Goal: Task Accomplishment & Management: Complete application form

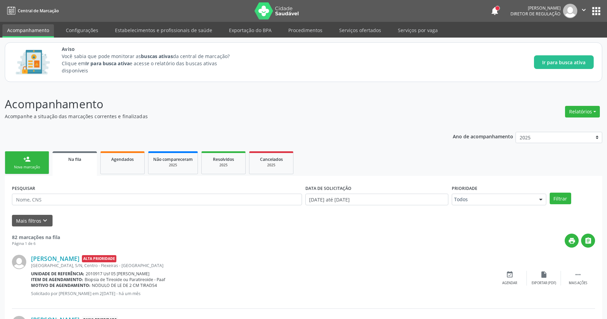
click at [21, 159] on link "person_add Nova marcação" at bounding box center [27, 162] width 44 height 23
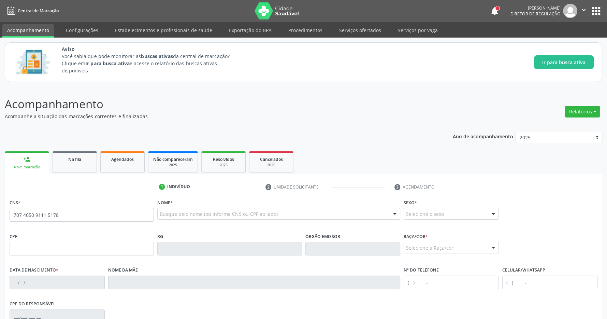
type input "707 4050 9111 5178"
click at [267, 98] on p "Acompanhamento" at bounding box center [214, 103] width 418 height 17
type input "029.209.444-28"
type input "[DATE]"
type input "Regina Conceicao dos Santos"
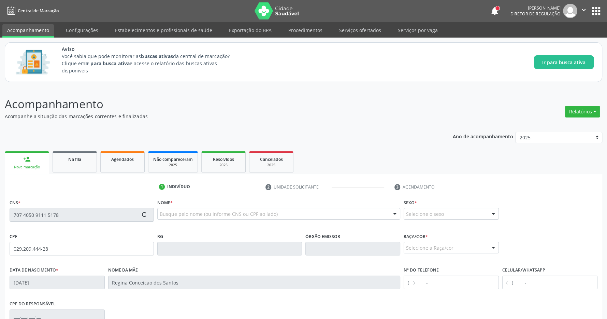
type input "[PHONE_NUMBER]"
type input "911.366.794-72"
type input "16"
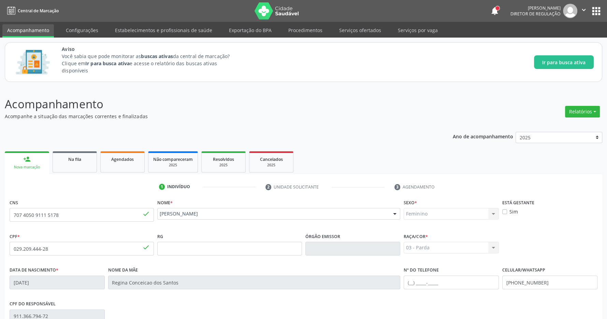
scroll to position [101, 0]
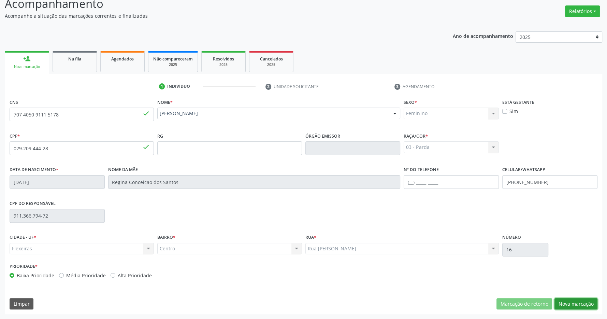
drag, startPoint x: 581, startPoint y: 302, endPoint x: 578, endPoint y: 303, distance: 3.5
click at [581, 303] on button "Nova marcação" at bounding box center [575, 304] width 43 height 12
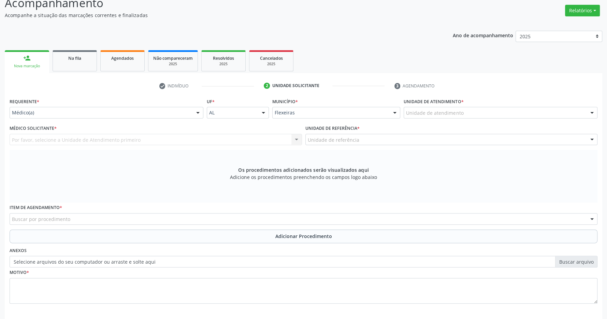
scroll to position [131, 0]
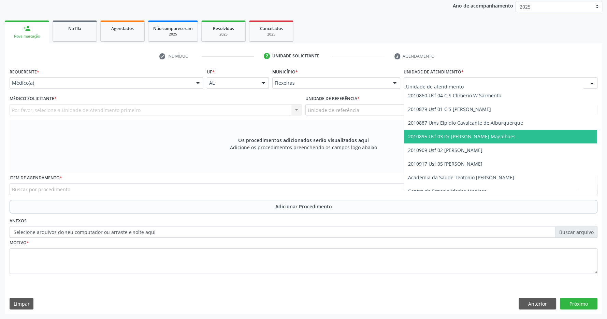
click at [465, 138] on span "2010895 Usf 03 Dr [PERSON_NAME] Magalhaes" at bounding box center [461, 136] width 107 height 6
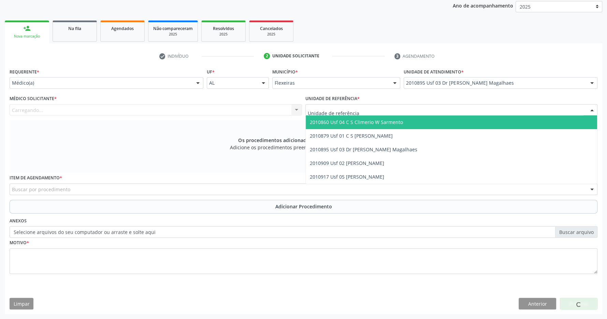
click at [423, 111] on div at bounding box center [451, 110] width 292 height 12
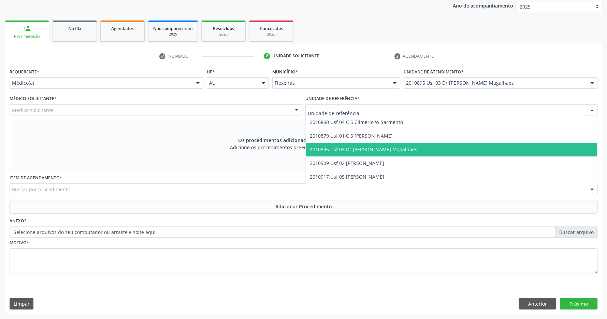
click at [412, 145] on span "2010895 Usf 03 Dr [PERSON_NAME] Magalhaes" at bounding box center [452, 150] width 292 height 14
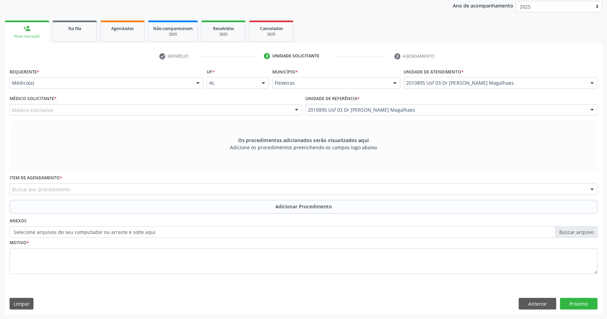
click at [202, 106] on div "Médico solicitante" at bounding box center [156, 110] width 292 height 12
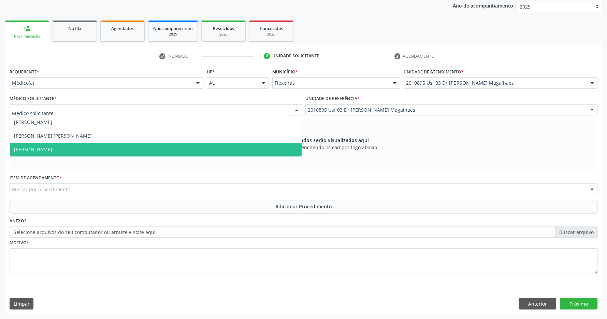
click at [191, 145] on span "[PERSON_NAME]" at bounding box center [156, 150] width 292 height 14
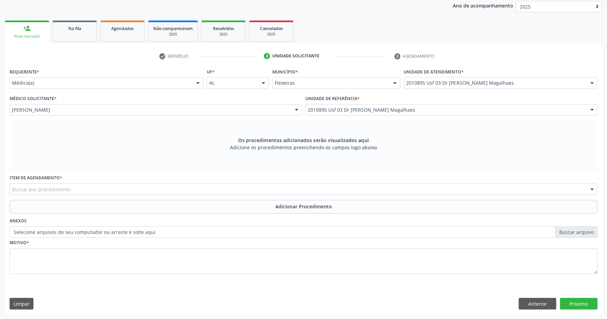
click at [143, 190] on div "Buscar por procedimento" at bounding box center [304, 189] width 588 height 12
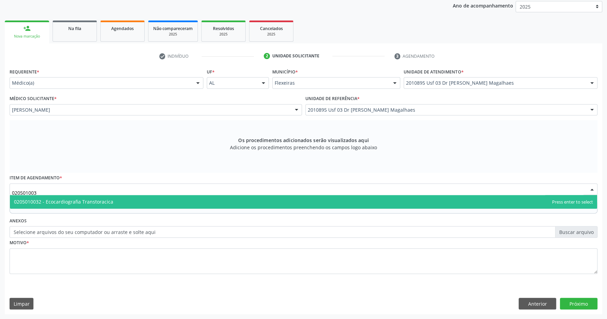
type input "0205010032"
click at [160, 200] on span "0205010032 - Ecocardiografia Transtoracica" at bounding box center [303, 202] width 587 height 14
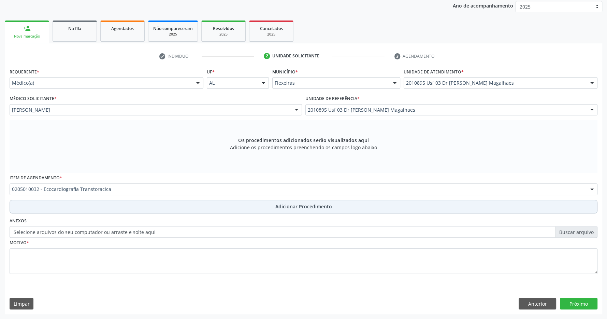
click at [292, 203] on span "Adicionar Procedimento" at bounding box center [303, 206] width 57 height 7
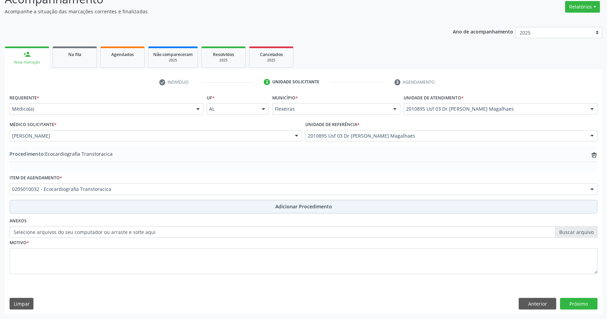
scroll to position [105, 0]
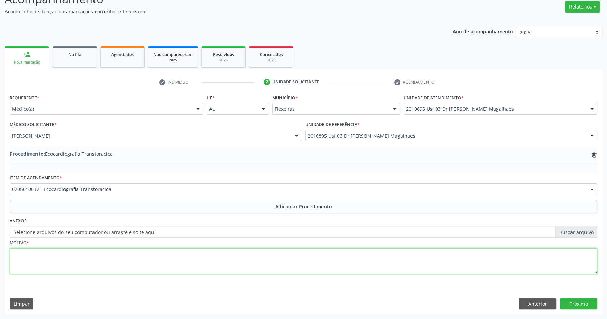
click at [242, 260] on textarea at bounding box center [304, 261] width 588 height 26
type textarea "avaliação clinica"
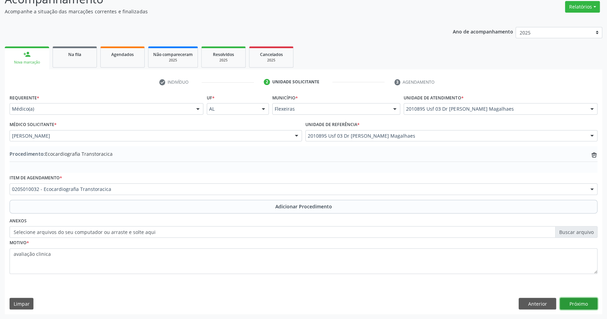
click at [573, 300] on button "Próximo" at bounding box center [579, 303] width 38 height 12
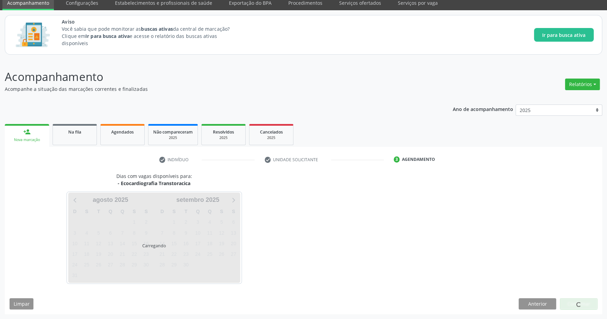
scroll to position [28, 0]
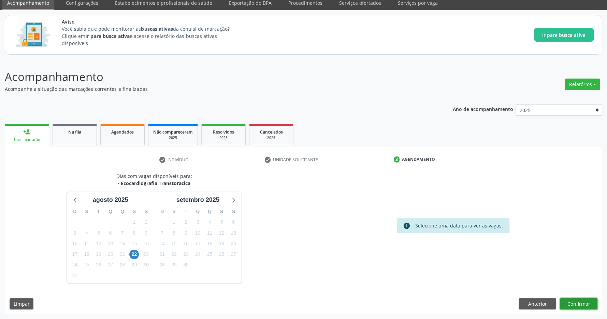
click at [578, 302] on button "Confirmar" at bounding box center [579, 304] width 38 height 12
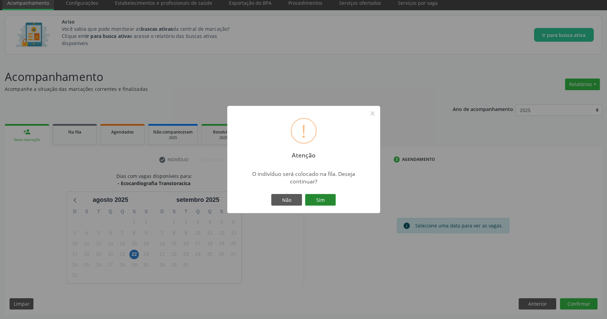
click at [319, 197] on button "Sim" at bounding box center [320, 200] width 31 height 12
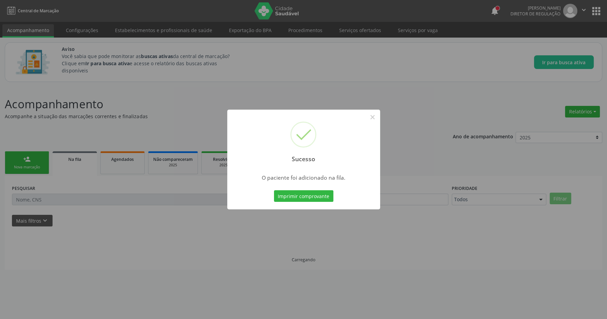
scroll to position [0, 0]
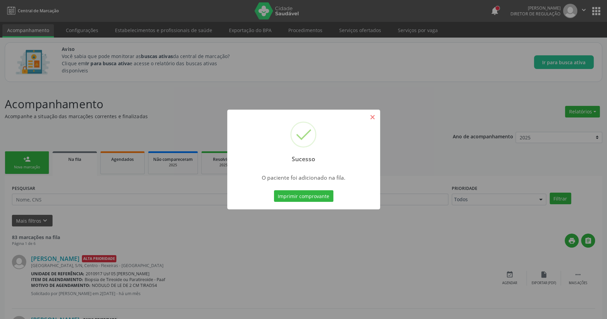
click at [373, 116] on button "×" at bounding box center [373, 117] width 12 height 12
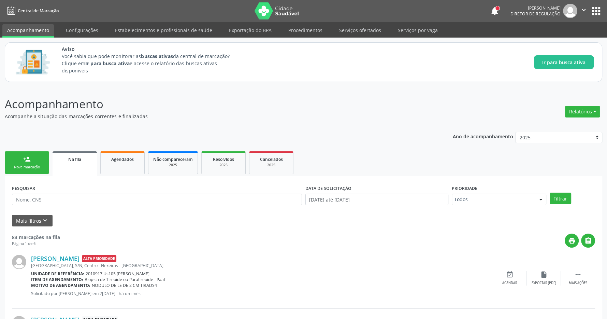
click at [26, 157] on div "person_add" at bounding box center [27, 159] width 8 height 8
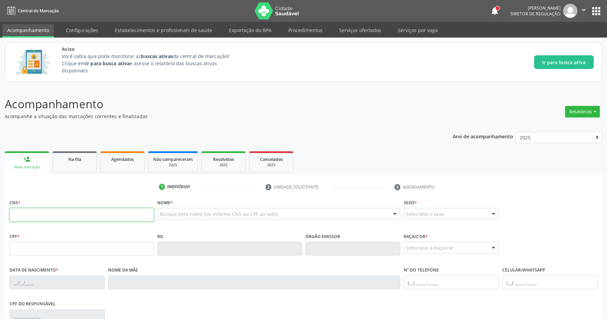
click at [17, 215] on input "text" at bounding box center [82, 215] width 144 height 14
type input "704 8030 8785 3046"
type input "[DATE]"
type input "[PERSON_NAME]"
type input "[PHONE_NUMBER]"
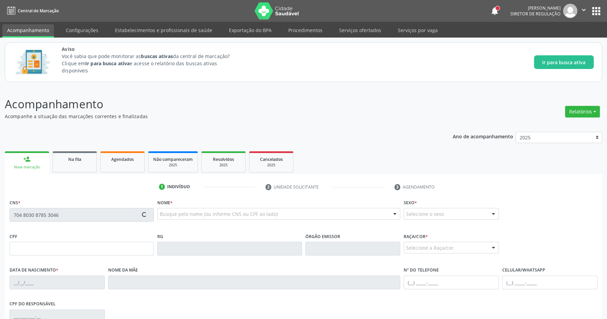
type input "S/N"
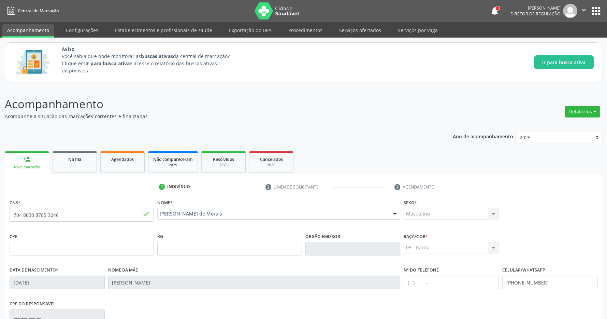
scroll to position [101, 0]
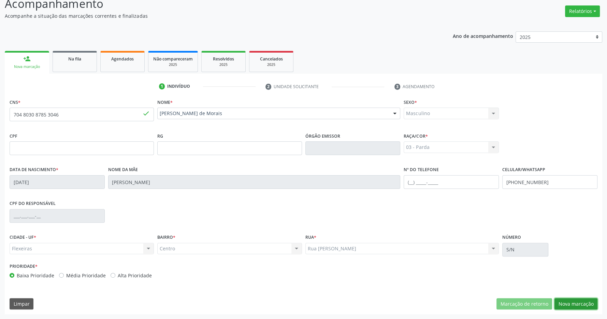
click at [571, 299] on button "Nova marcação" at bounding box center [575, 304] width 43 height 12
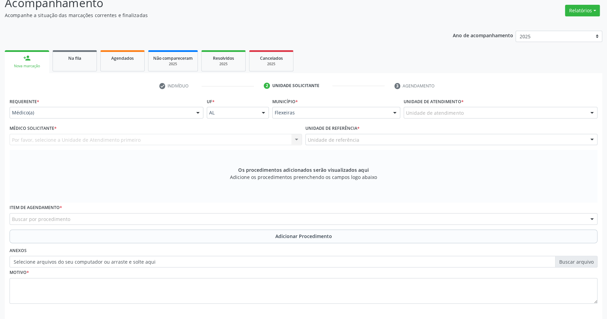
scroll to position [131, 0]
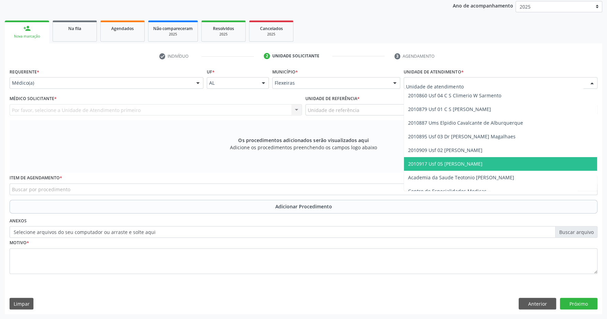
click at [469, 163] on span "2010917 Usf 05 [PERSON_NAME]" at bounding box center [445, 163] width 74 height 6
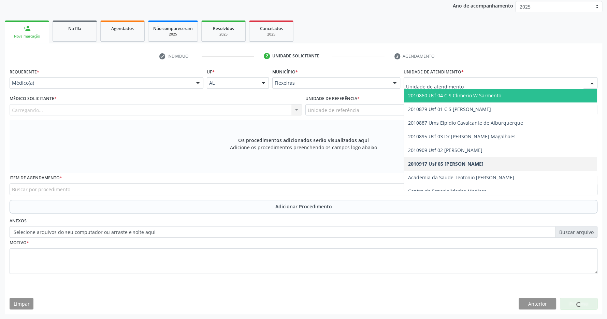
click at [454, 97] on span "2010860 Usf 04 C S Climerio W Sarmento" at bounding box center [454, 95] width 93 height 6
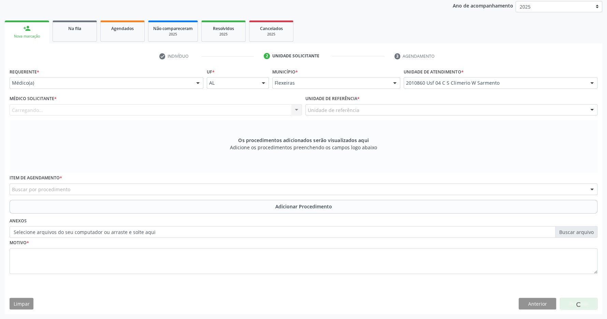
click at [451, 111] on div "Unidade de referência" at bounding box center [451, 110] width 292 height 12
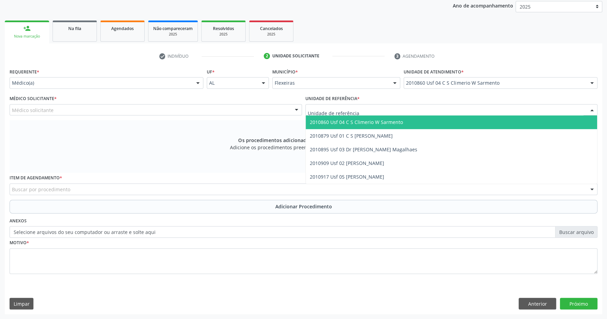
click at [448, 116] on span "2010860 Usf 04 C S Climerio W Sarmento" at bounding box center [452, 122] width 292 height 14
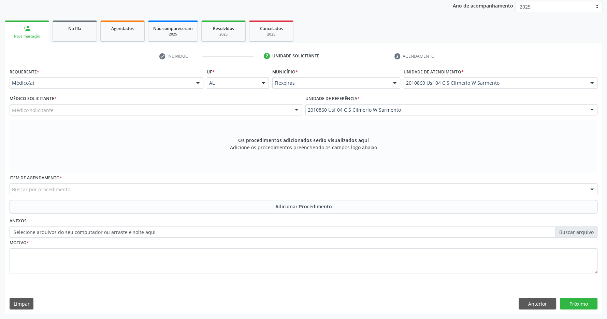
click at [278, 112] on div "Médico solicitante" at bounding box center [156, 110] width 292 height 12
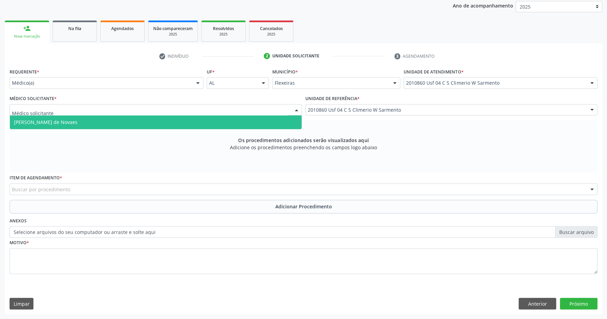
click at [225, 116] on span "[PERSON_NAME] de Novaes" at bounding box center [156, 122] width 292 height 14
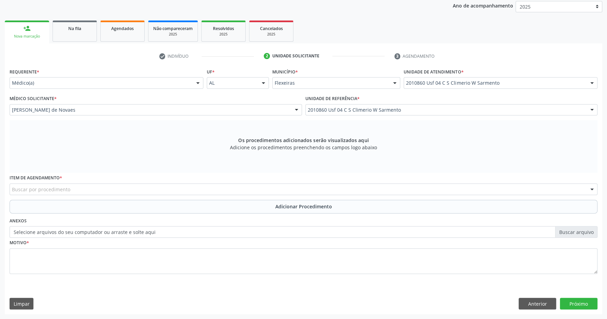
click at [226, 191] on div "Buscar por procedimento" at bounding box center [304, 189] width 588 height 12
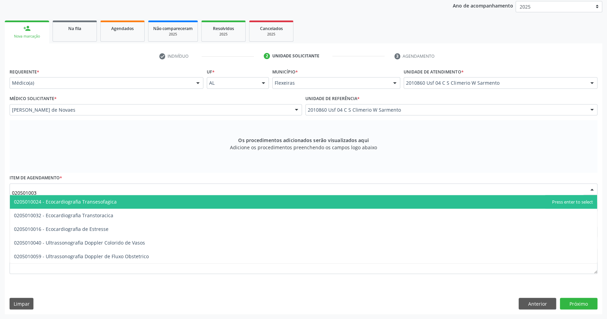
type input "0205010032"
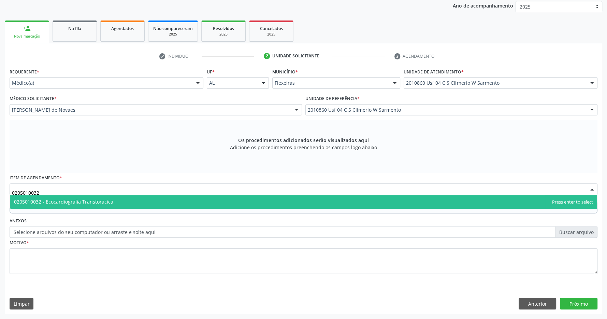
click at [191, 198] on span "0205010032 - Ecocardiografia Transtoracica" at bounding box center [303, 202] width 587 height 14
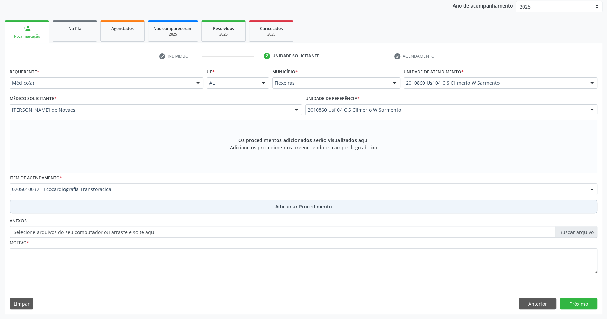
click at [270, 203] on button "Adicionar Procedimento" at bounding box center [304, 207] width 588 height 14
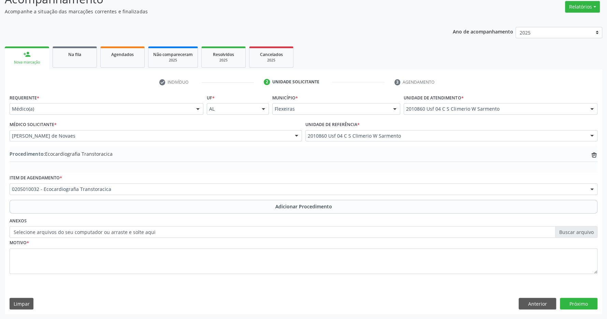
scroll to position [105, 0]
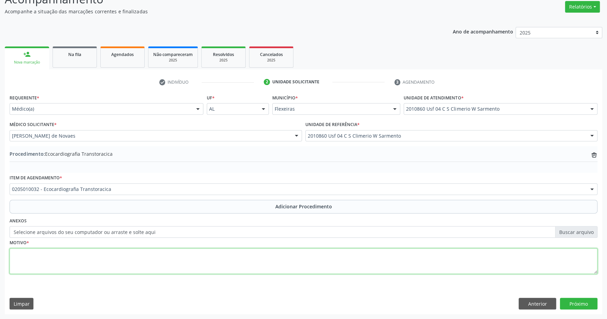
click at [234, 261] on textarea at bounding box center [304, 261] width 588 height 26
click at [58, 254] on textarea "dispneia ao esforçocs + edma de MMII + tosse noturna" at bounding box center [304, 261] width 588 height 26
click at [70, 254] on textarea "dispneia ao esforços + edma de MMII + tosse noturna" at bounding box center [304, 261] width 588 height 26
type textarea "dispneia ao esforços + [MEDICAL_DATA] de MMII + tosse noturna"
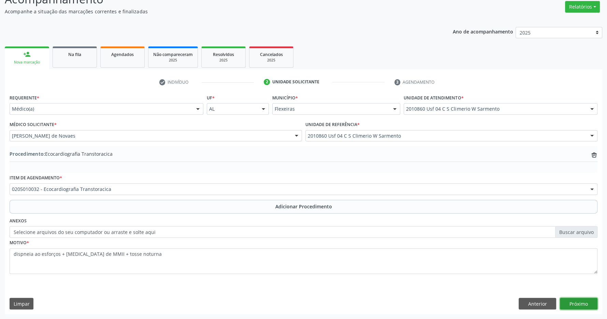
click at [578, 306] on button "Próximo" at bounding box center [579, 303] width 38 height 12
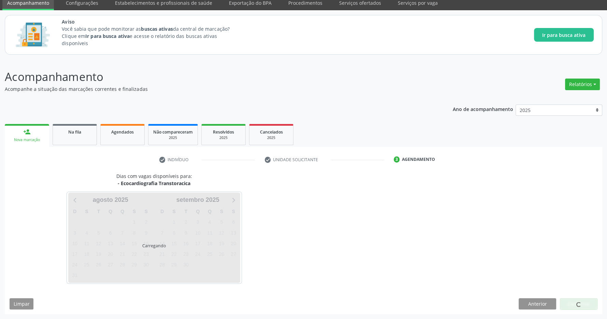
scroll to position [28, 0]
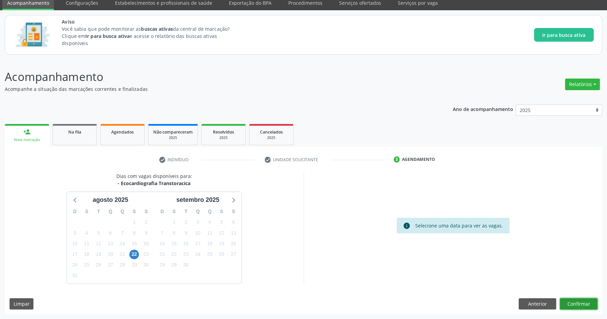
click at [575, 302] on button "Confirmar" at bounding box center [579, 304] width 38 height 12
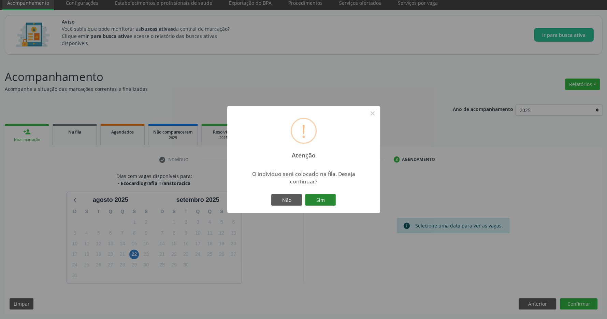
click at [319, 200] on button "Sim" at bounding box center [320, 200] width 31 height 12
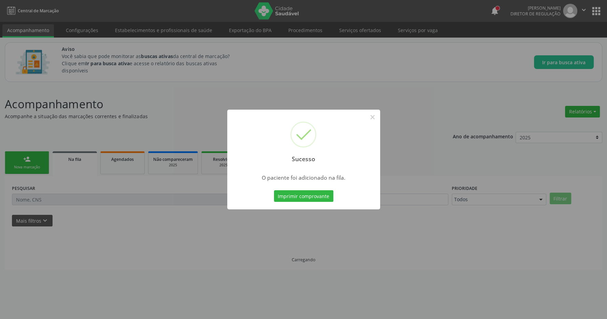
scroll to position [0, 0]
click at [377, 117] on button "×" at bounding box center [376, 117] width 12 height 12
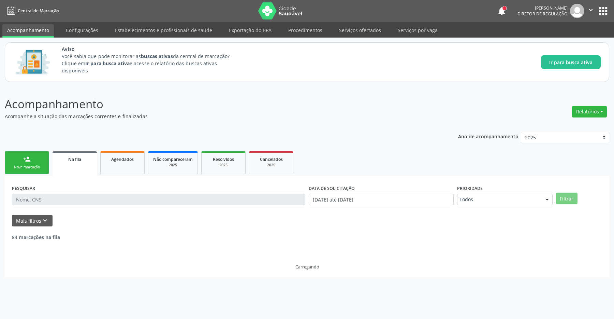
click at [19, 157] on link "person_add Nova marcação" at bounding box center [27, 162] width 44 height 23
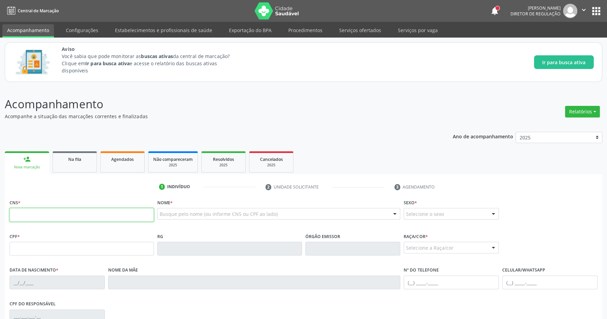
click at [63, 216] on input "text" at bounding box center [82, 215] width 144 height 14
type input "702 6042 3689 5442"
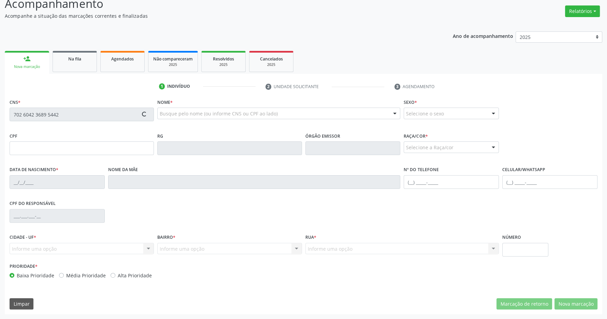
type input "255.524.814-53"
type input "[DATE]"
type input "[PERSON_NAME]"
type input "[PHONE_NUMBER]"
type input "149"
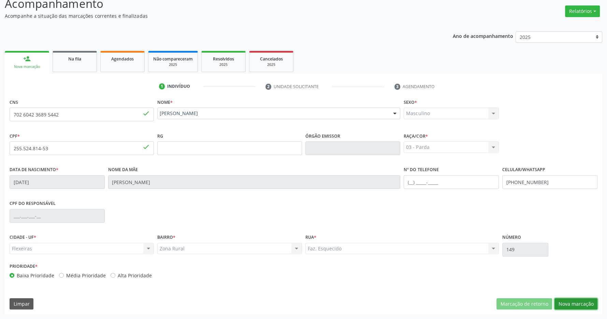
click at [588, 301] on button "Nova marcação" at bounding box center [575, 304] width 43 height 12
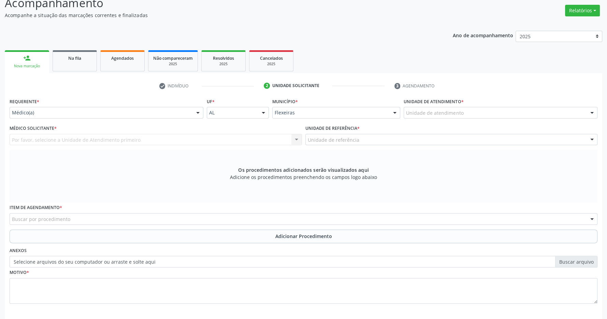
scroll to position [131, 0]
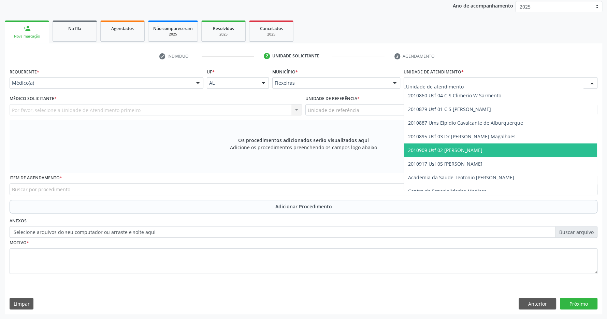
click at [469, 150] on span "2010909 Usf 02 [PERSON_NAME]" at bounding box center [445, 150] width 74 height 6
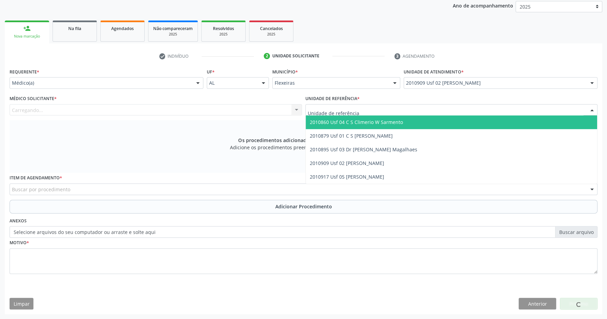
click at [435, 111] on div at bounding box center [451, 110] width 292 height 12
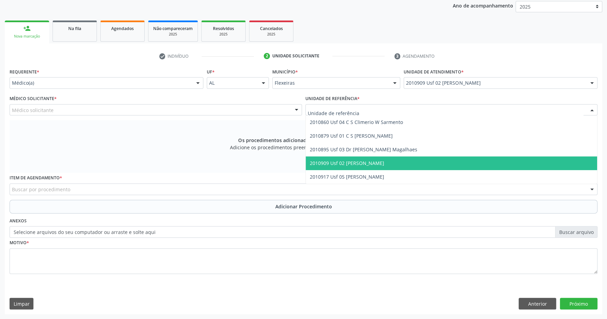
click at [453, 160] on span "2010909 Usf 02 [PERSON_NAME]" at bounding box center [452, 163] width 292 height 14
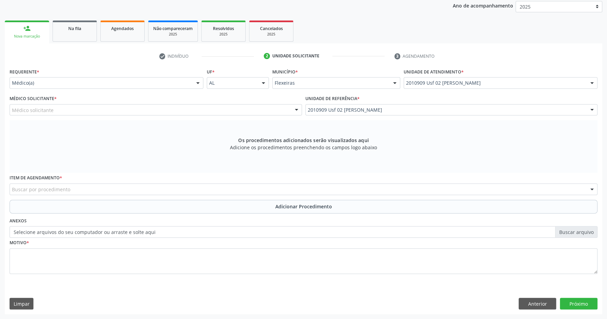
click at [252, 111] on div "Médico solicitante" at bounding box center [156, 110] width 292 height 12
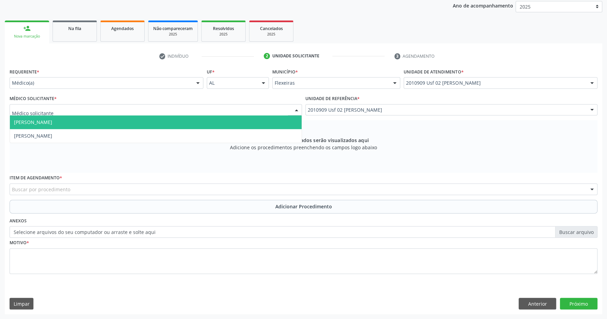
click at [230, 114] on input "text" at bounding box center [150, 113] width 276 height 14
click at [224, 128] on span "[PERSON_NAME]" at bounding box center [156, 122] width 292 height 14
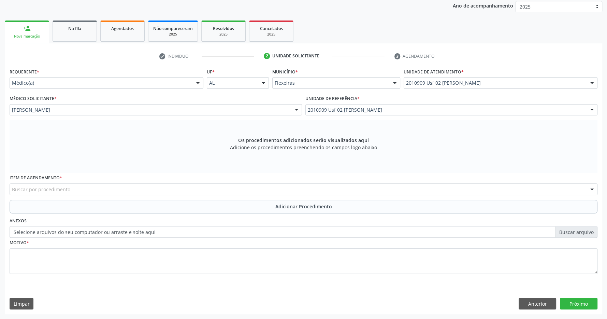
click at [213, 189] on div "Buscar por procedimento" at bounding box center [304, 189] width 588 height 12
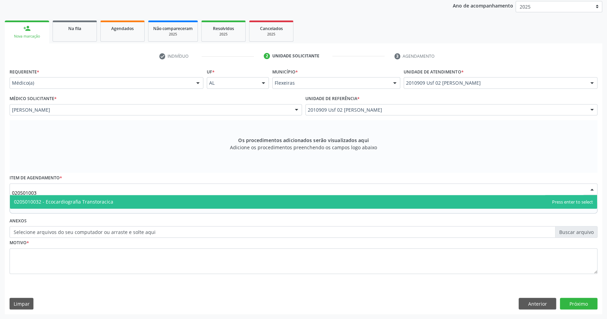
type input "0205010032"
click at [155, 201] on span "0205010032 - Ecocardiografia Transtoracica" at bounding box center [303, 202] width 587 height 14
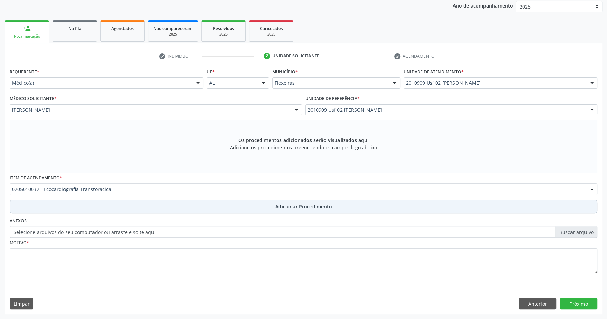
click at [289, 206] on span "Adicionar Procedimento" at bounding box center [303, 206] width 57 height 7
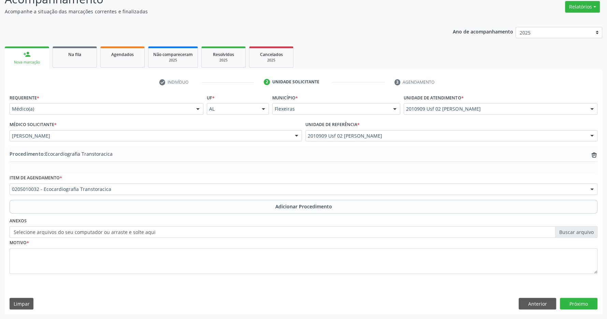
scroll to position [105, 0]
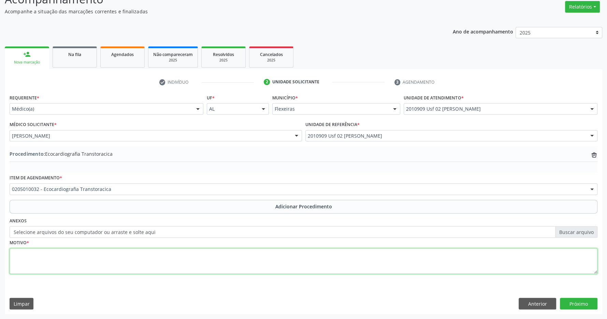
click at [264, 257] on textarea at bounding box center [304, 261] width 588 height 26
type textarea "paciente com historia de dor torácica retroesternal, que irradia para escápula …"
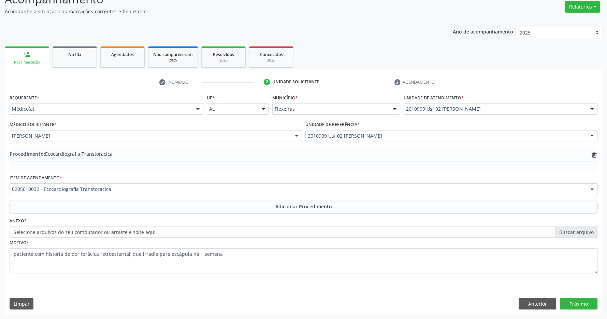
click at [111, 282] on div "Motivo * paciente com historia de dor torácica retroesternal, que irradia para …" at bounding box center [303, 260] width 591 height 46
click at [592, 300] on button "Próximo" at bounding box center [579, 303] width 38 height 12
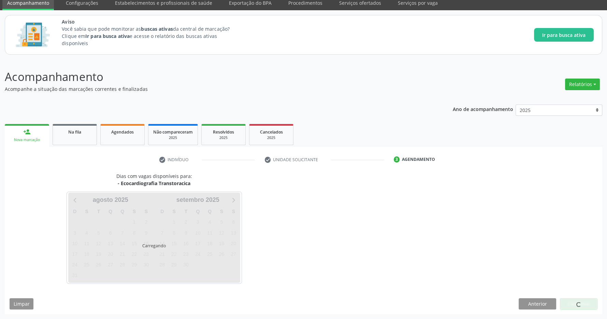
scroll to position [28, 0]
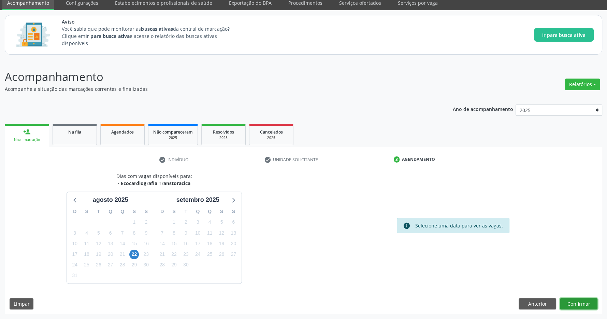
click at [578, 301] on button "Confirmar" at bounding box center [579, 304] width 38 height 12
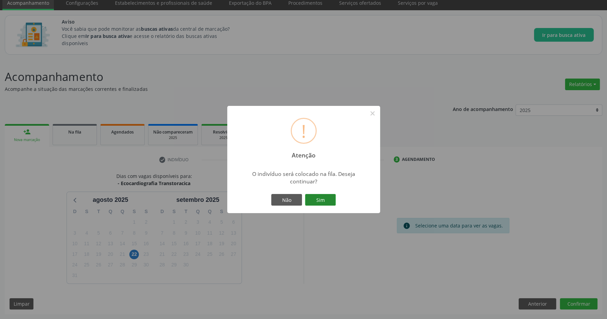
click at [317, 201] on button "Sim" at bounding box center [320, 200] width 31 height 12
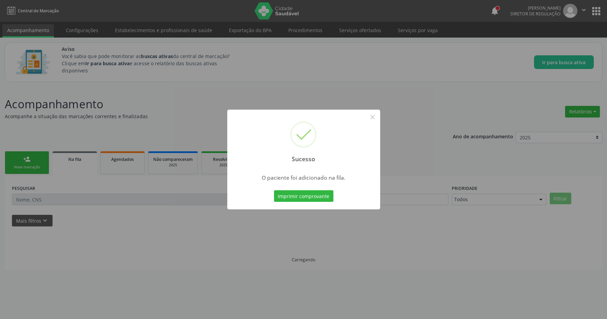
scroll to position [0, 0]
click at [372, 115] on button "×" at bounding box center [376, 117] width 12 height 12
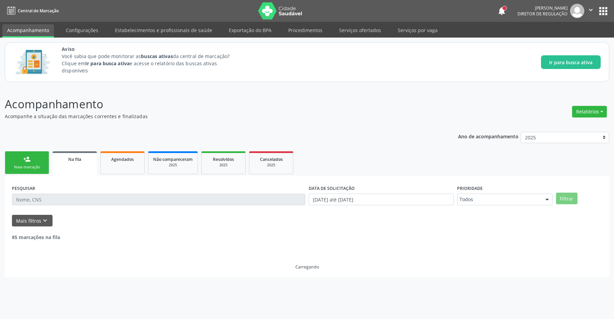
click at [38, 162] on link "person_add Nova marcação" at bounding box center [27, 162] width 44 height 23
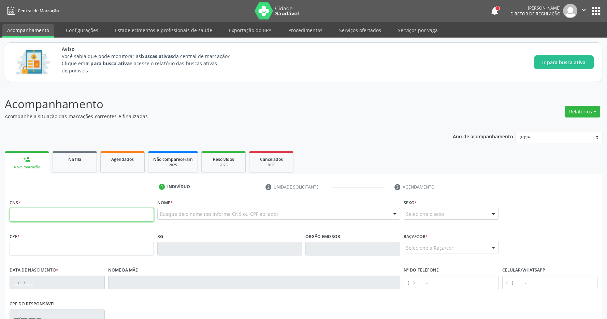
click at [61, 216] on input "text" at bounding box center [82, 215] width 144 height 14
type input "704 6026 9070 1520"
click at [124, 114] on p "Acompanhe a situação das marcações correntes e finalizadas" at bounding box center [214, 116] width 418 height 7
type input "[DATE]"
type input "[PERSON_NAME]"
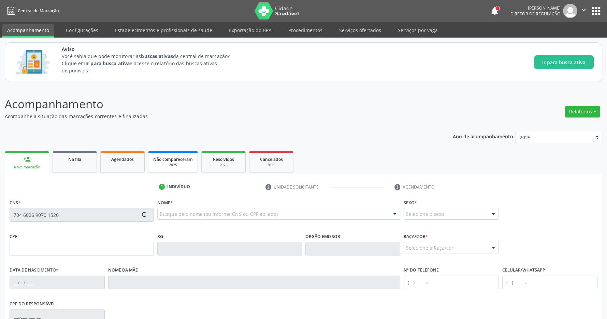
type input "[PHONE_NUMBER]"
type input "253"
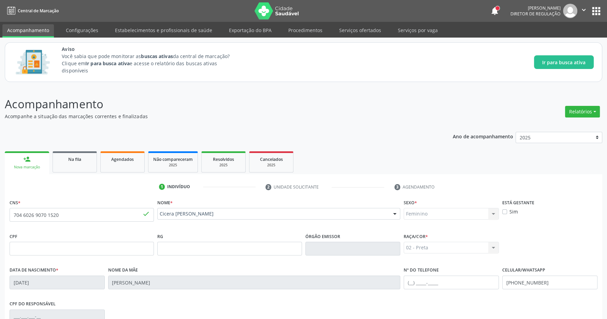
scroll to position [101, 0]
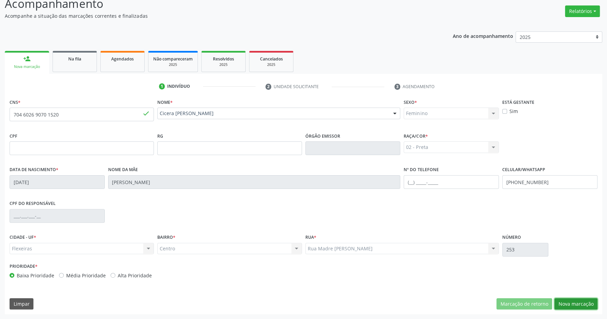
click at [578, 302] on button "Nova marcação" at bounding box center [575, 304] width 43 height 12
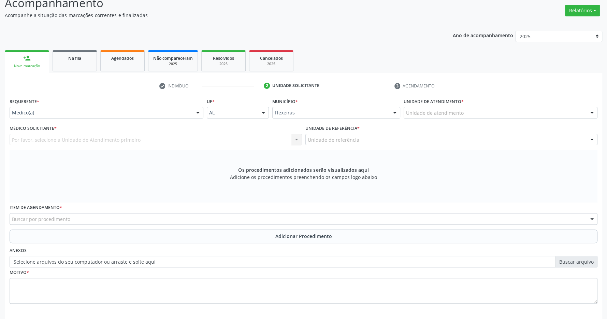
scroll to position [131, 0]
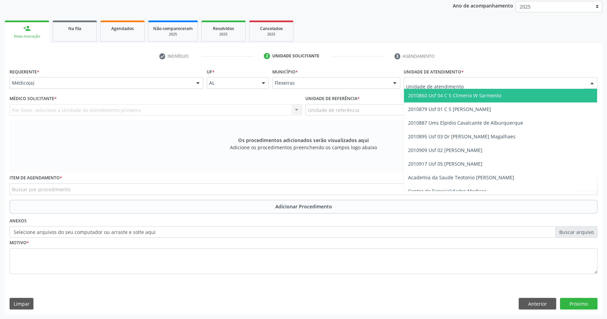
click at [481, 93] on span "2010860 Usf 04 C S Climerio W Sarmento" at bounding box center [454, 95] width 93 height 6
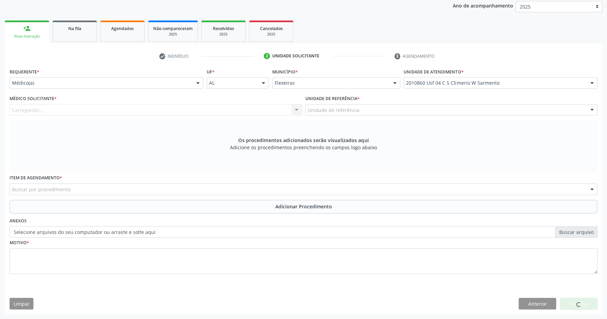
click at [478, 109] on div "Unidade de referência" at bounding box center [451, 110] width 292 height 12
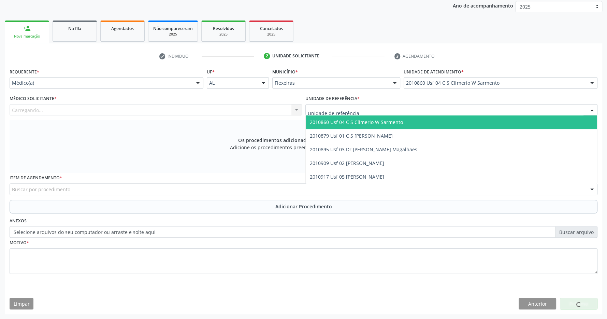
click at [477, 123] on span "2010860 Usf 04 C S Climerio W Sarmento" at bounding box center [452, 122] width 292 height 14
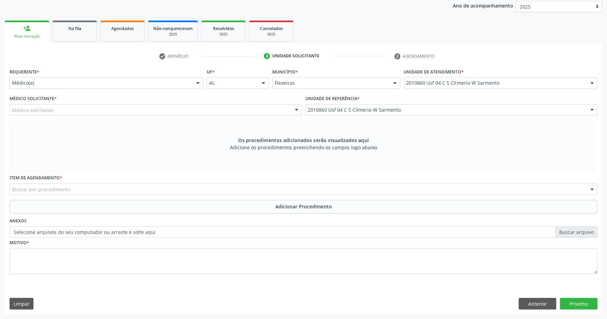
click at [231, 110] on div "Médico solicitante" at bounding box center [156, 110] width 292 height 12
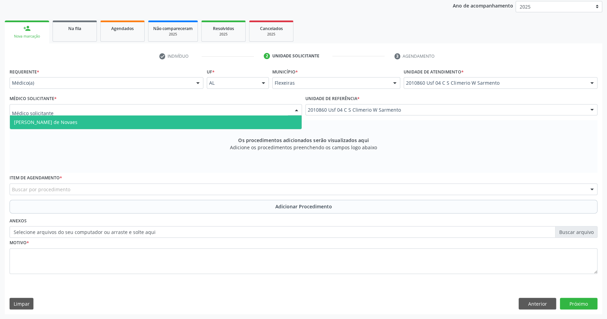
click at [217, 118] on span "[PERSON_NAME] de Novaes" at bounding box center [156, 122] width 292 height 14
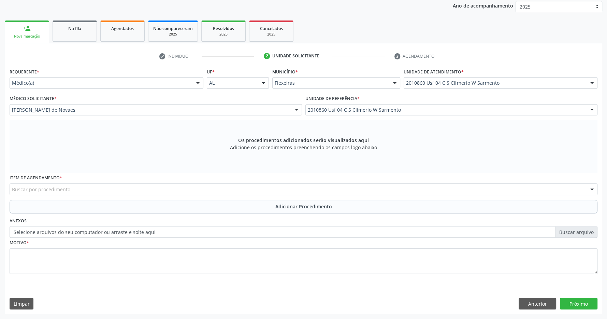
click at [98, 187] on div "Buscar por procedimento" at bounding box center [304, 189] width 588 height 12
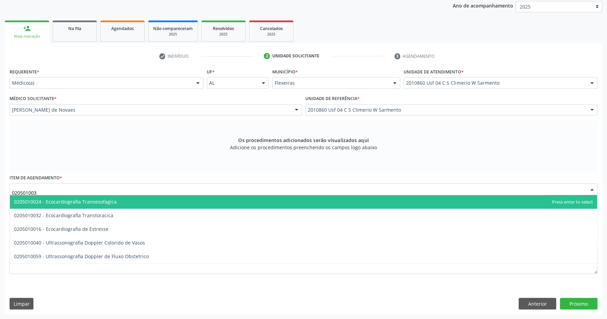
type input "0205010032"
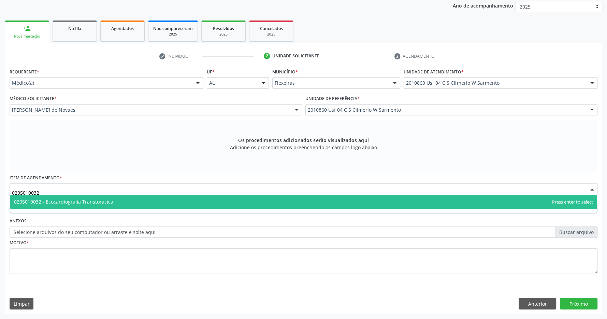
click at [106, 197] on span "0205010032 - Ecocardiografia Transtoracica" at bounding box center [303, 202] width 587 height 14
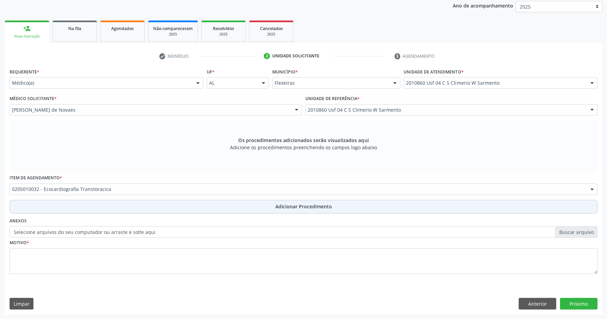
click at [269, 205] on button "Adicionar Procedimento" at bounding box center [304, 207] width 588 height 14
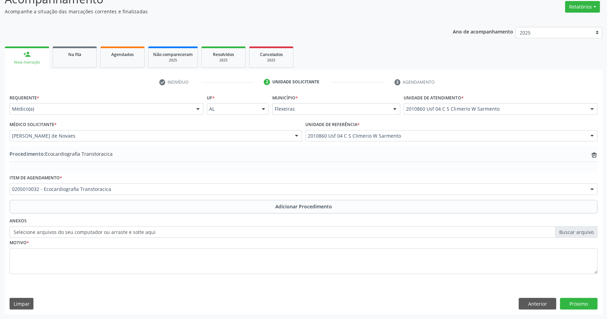
scroll to position [0, 0]
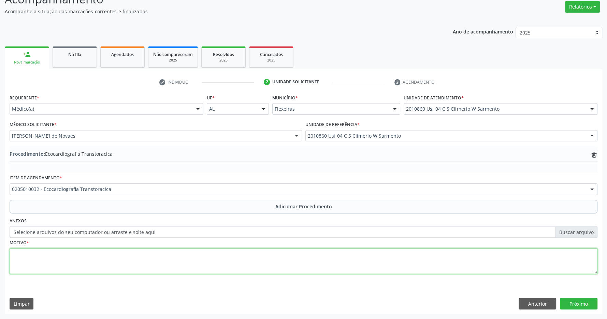
click at [147, 256] on textarea at bounding box center [304, 261] width 588 height 26
type textarea "paciente refere episodio de dor em hermitórax esquerdo a pedido"
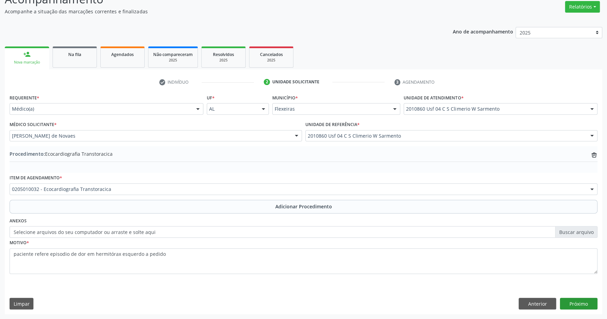
click at [583, 298] on div "Requerente * Médico(a) Médico(a) Enfermeiro(a) Paciente Nenhum resultado encont…" at bounding box center [303, 202] width 597 height 221
click at [581, 302] on button "Próximo" at bounding box center [579, 303] width 38 height 12
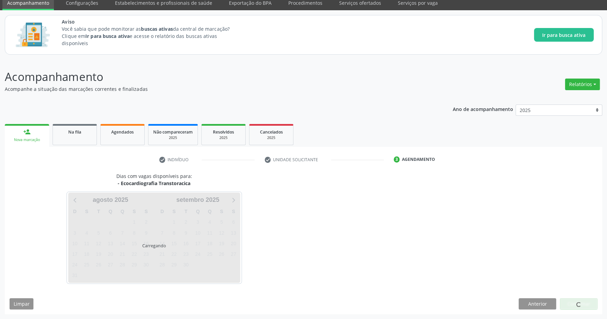
scroll to position [28, 0]
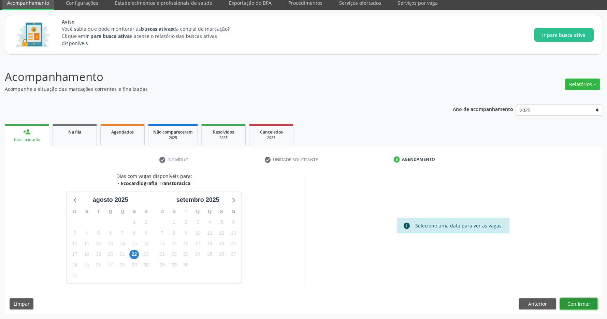
click at [574, 298] on button "Confirmar" at bounding box center [579, 304] width 38 height 12
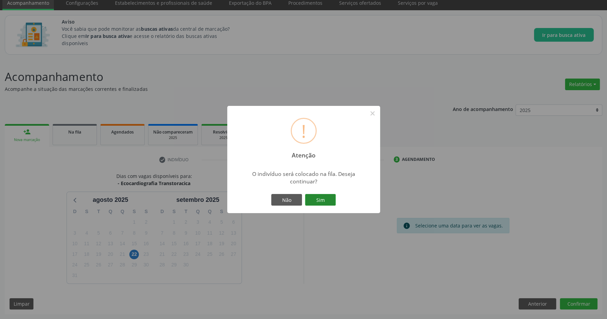
click at [334, 198] on button "Sim" at bounding box center [320, 200] width 31 height 12
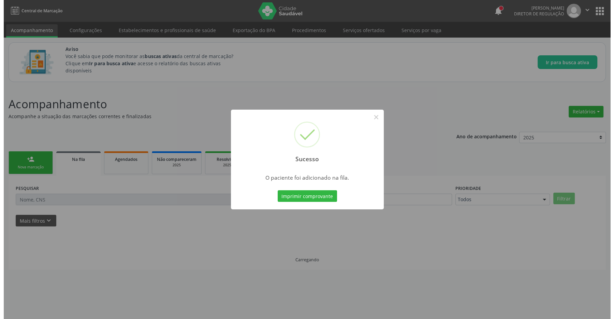
scroll to position [0, 0]
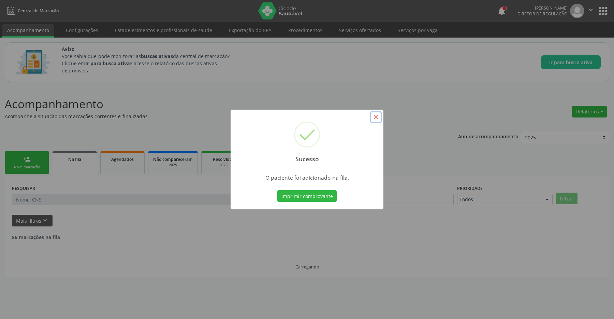
click at [375, 118] on button "×" at bounding box center [376, 117] width 12 height 12
